Goal: Information Seeking & Learning: Learn about a topic

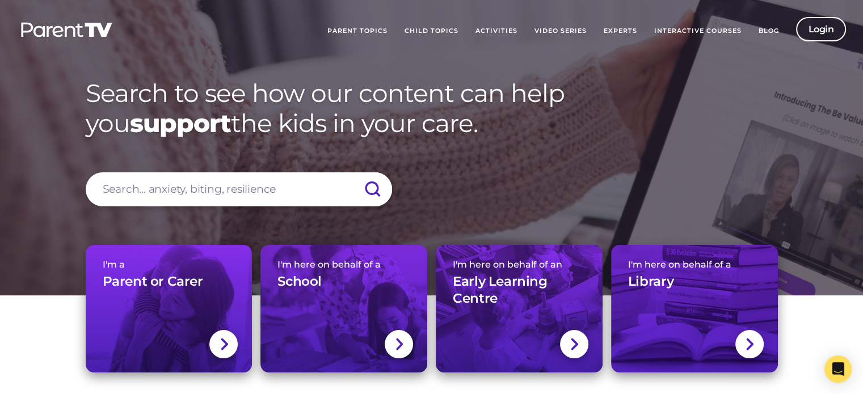
click at [766, 32] on link "Blog" at bounding box center [768, 31] width 37 height 28
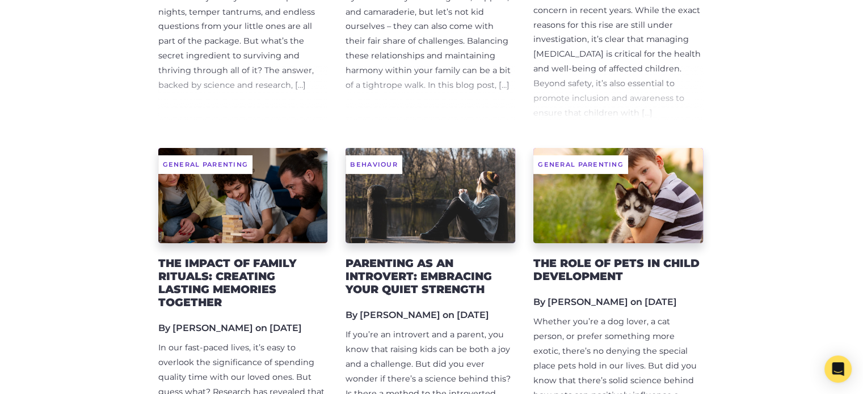
scroll to position [3519, 0]
